Goal: Information Seeking & Learning: Learn about a topic

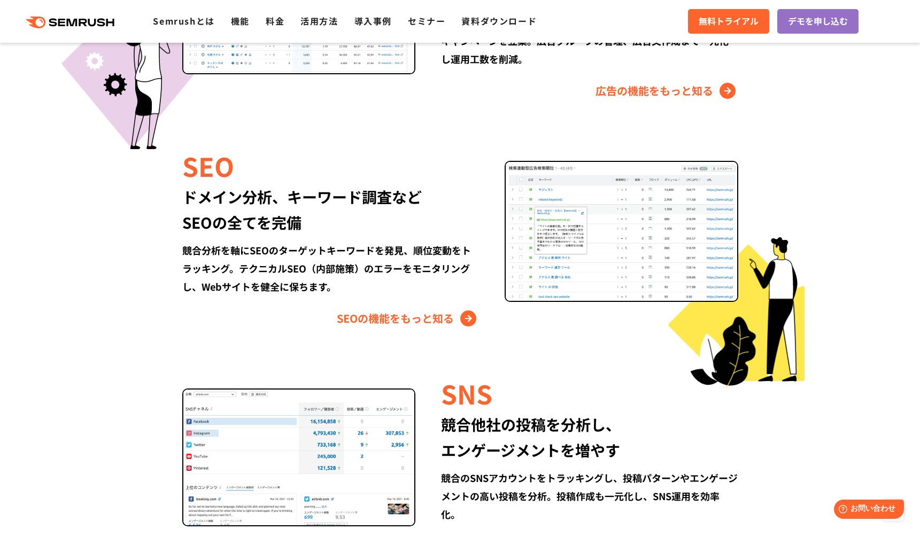
scroll to position [1092, 0]
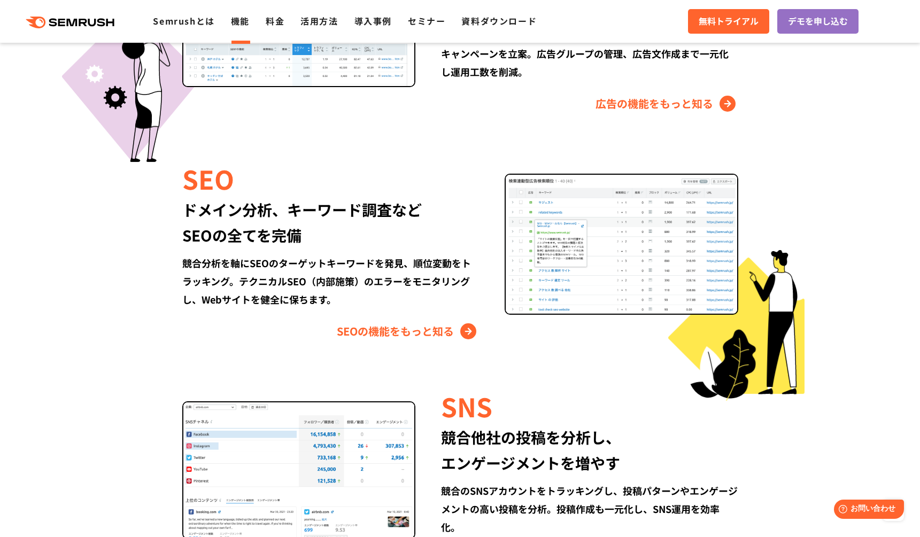
click at [240, 21] on link "機能" at bounding box center [240, 20] width 19 height 13
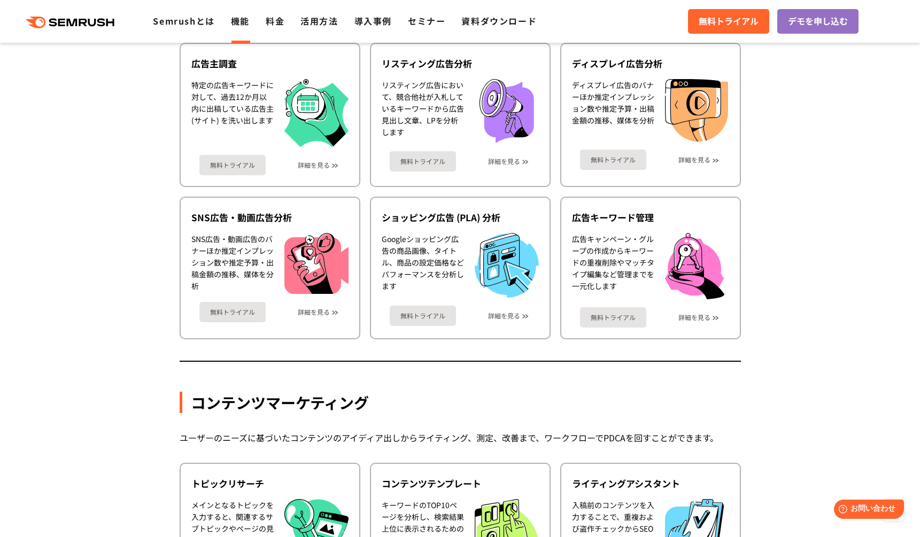
scroll to position [1043, 0]
click at [696, 157] on link "詳細を見る" at bounding box center [694, 160] width 32 height 7
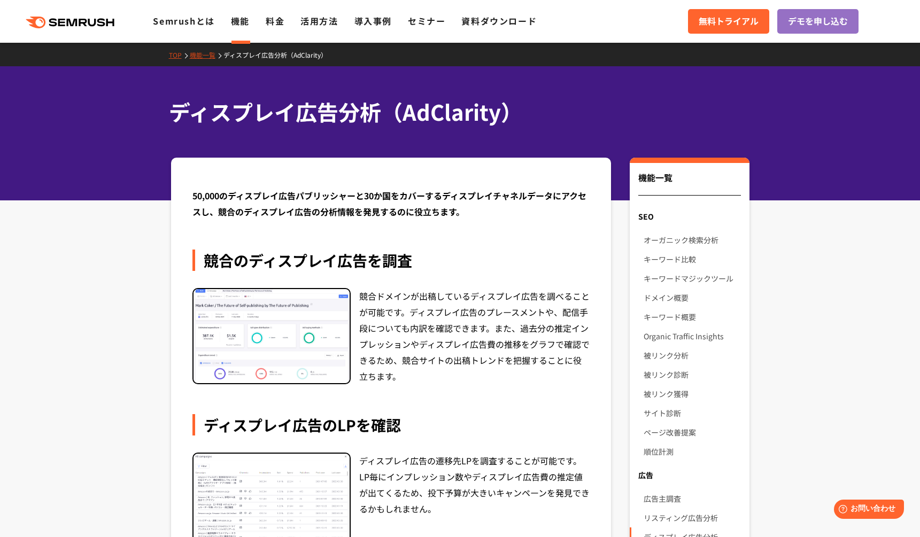
click at [241, 26] on link "機能" at bounding box center [240, 20] width 19 height 13
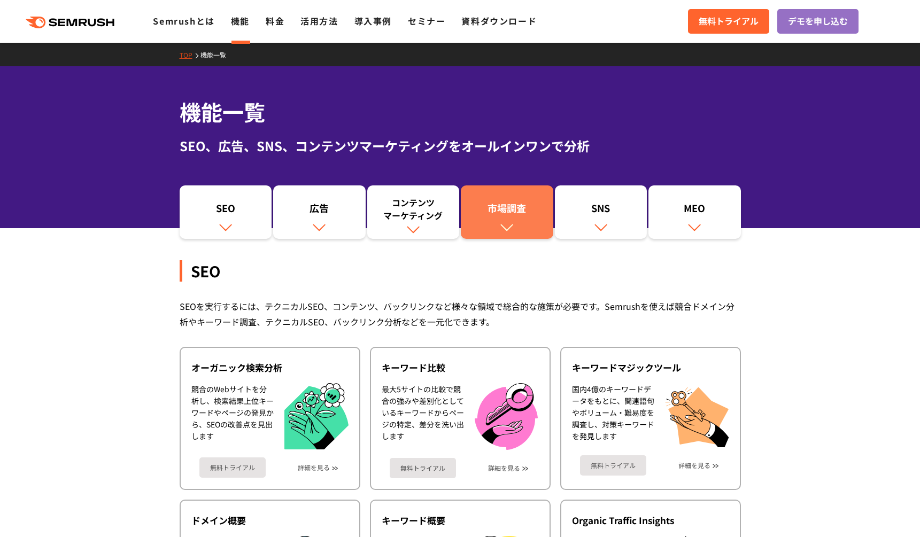
click at [515, 213] on div "市場調査" at bounding box center [507, 210] width 82 height 18
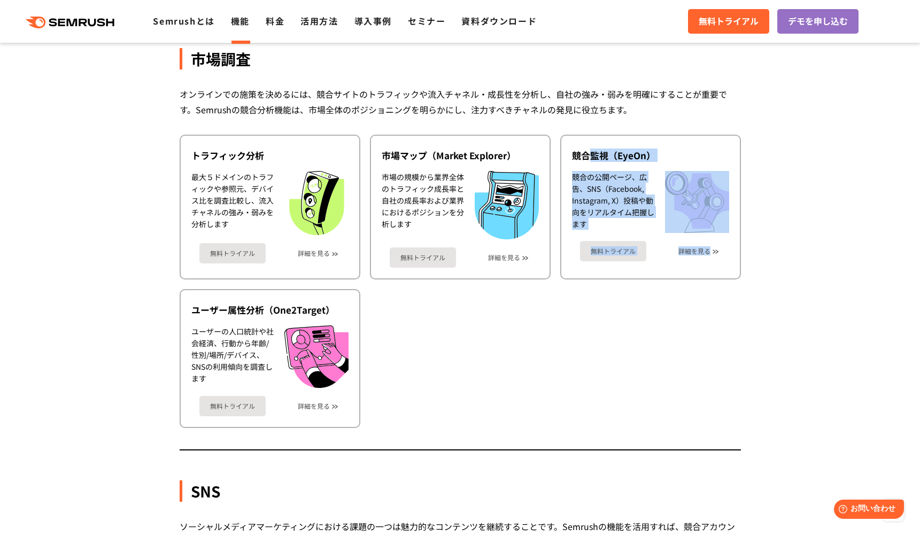
drag, startPoint x: 789, startPoint y: 342, endPoint x: 588, endPoint y: 122, distance: 297.7
click at [588, 122] on div "市場調査 オンラインでの施策を決めるには、競合サイトのトラフィックや流入チャネル・成長性を分析し、自社の強み・弱みを明確にすることが重要です。Semrushの…" at bounding box center [460, 225] width 561 height 451
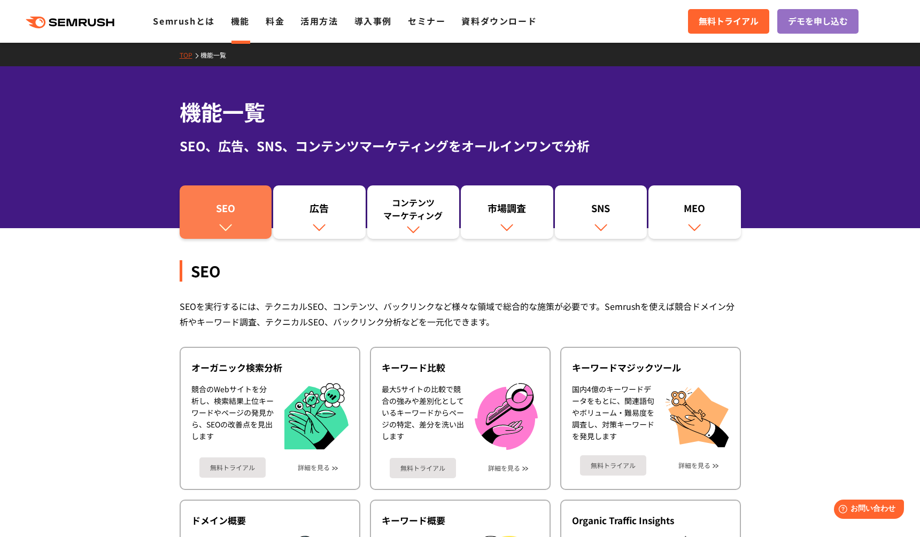
click at [233, 217] on div "SEO" at bounding box center [226, 210] width 82 height 18
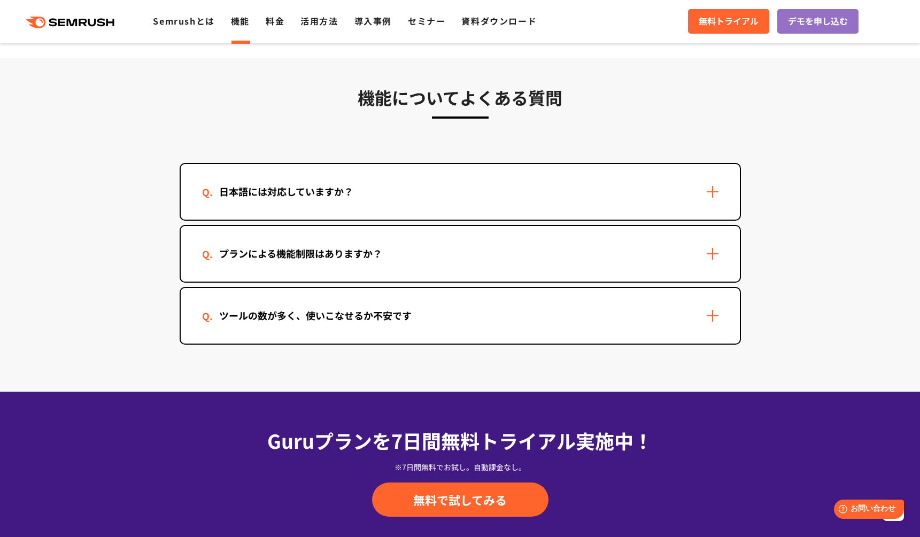
scroll to position [3147, 0]
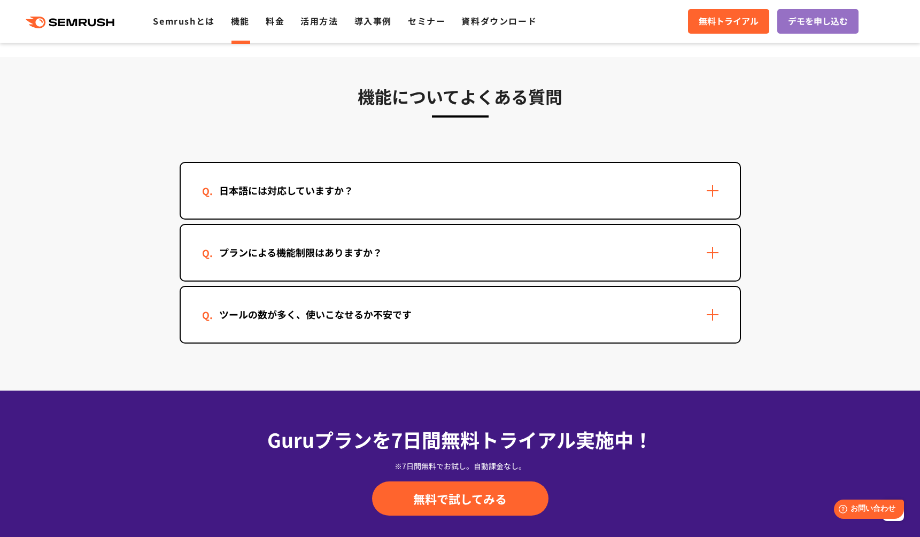
click at [714, 194] on div "日本語には対応していますか？" at bounding box center [460, 191] width 559 height 56
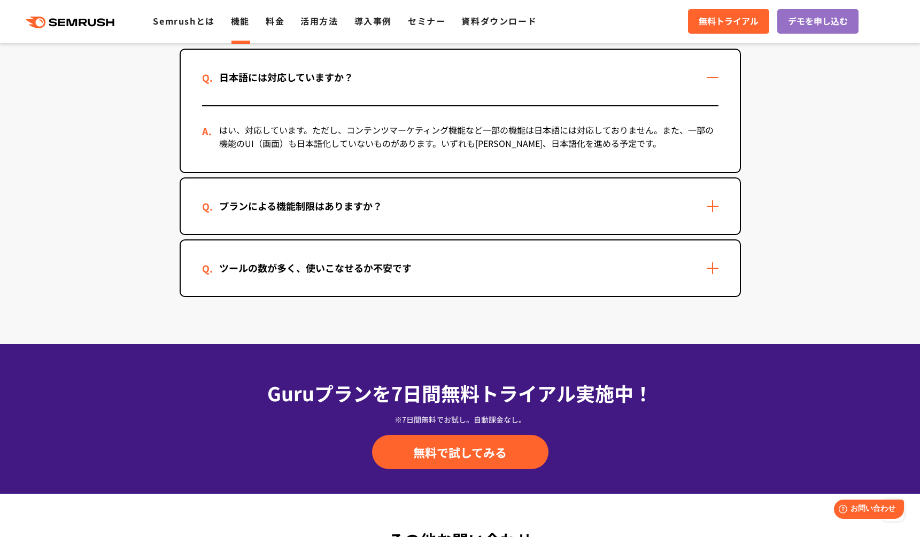
scroll to position [3260, 0]
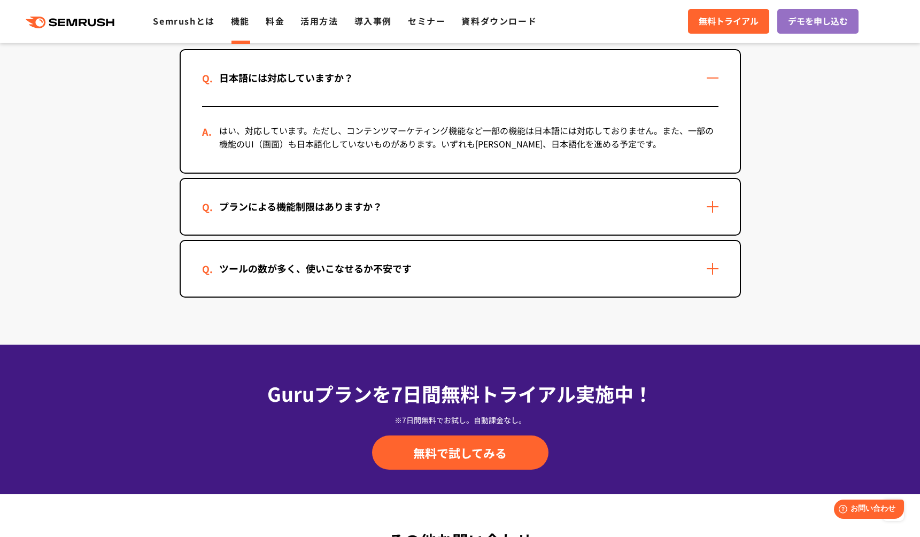
click at [726, 205] on div "プランによる機能制限はありますか？" at bounding box center [460, 207] width 559 height 56
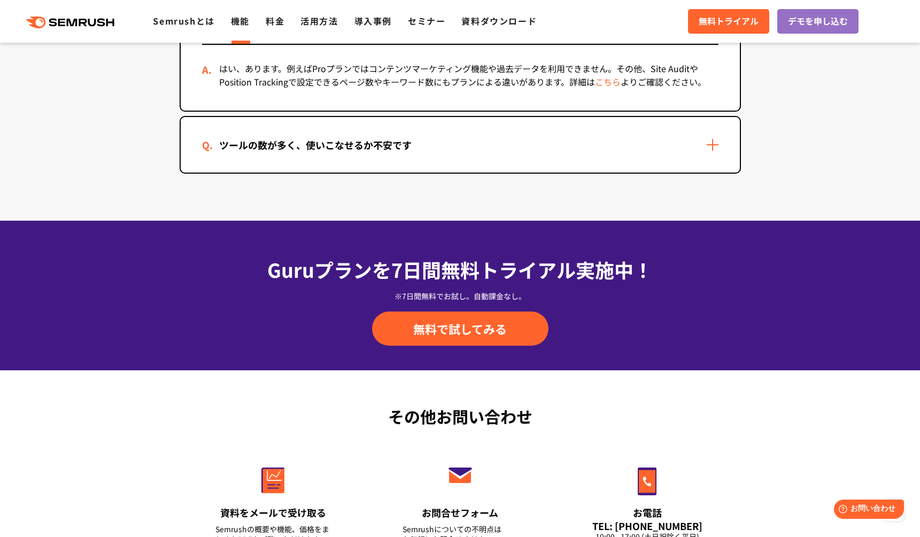
scroll to position [3454, 0]
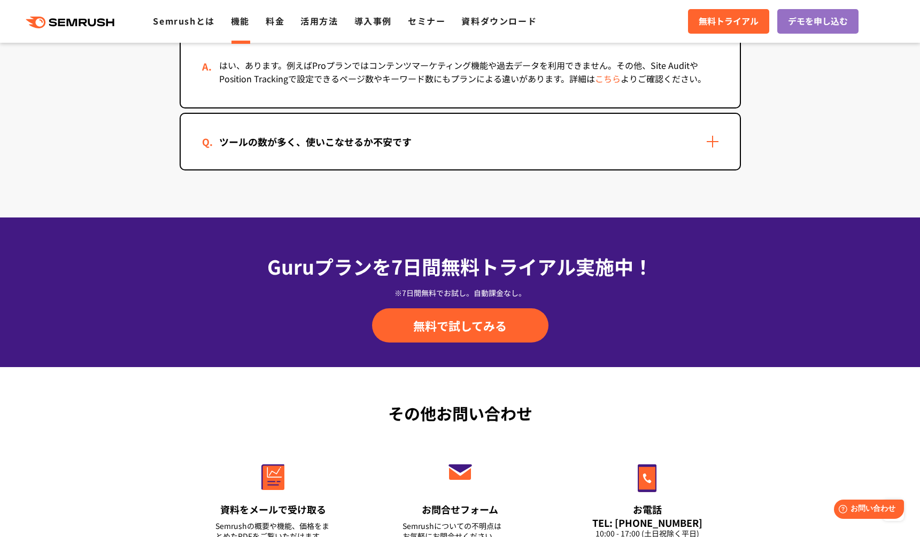
click at [715, 144] on div "ツールの数が多く、使いこなせるか不安です" at bounding box center [460, 142] width 559 height 56
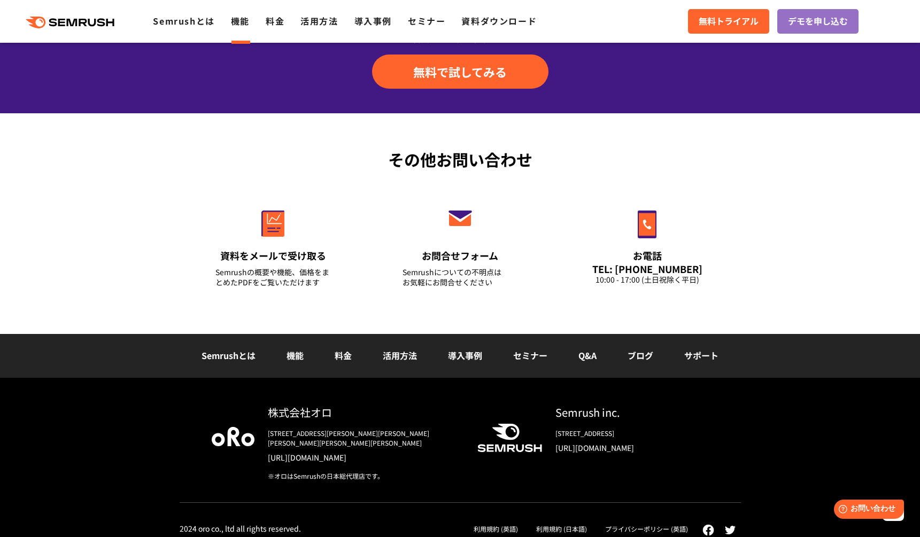
scroll to position [3802, 0]
click at [662, 433] on div "[STREET_ADDRESS]" at bounding box center [631, 434] width 153 height 10
